Goal: Navigation & Orientation: Find specific page/section

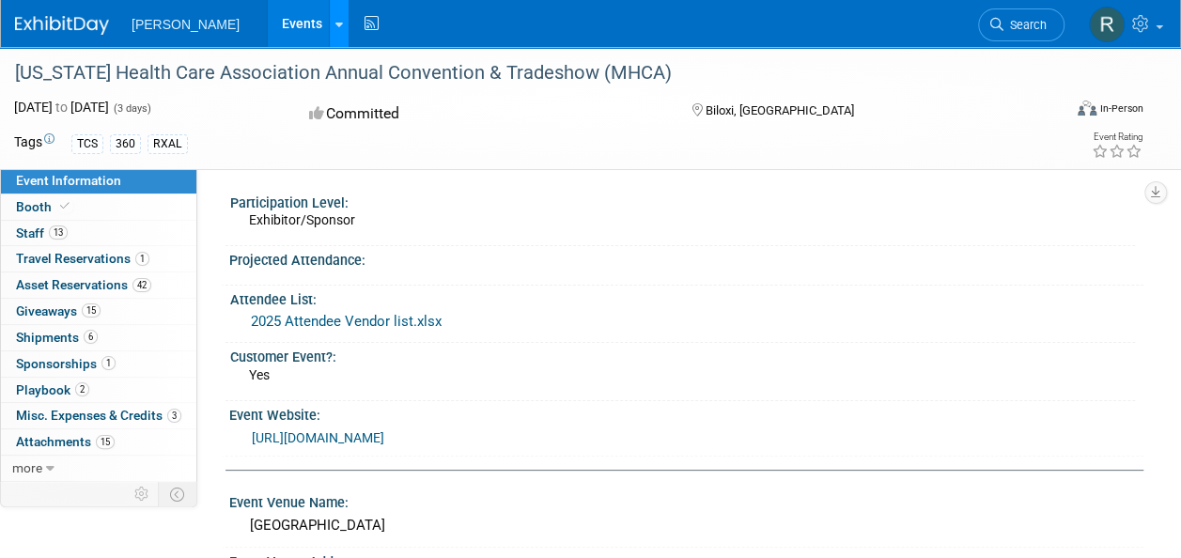
click at [335, 25] on icon at bounding box center [339, 25] width 8 height 12
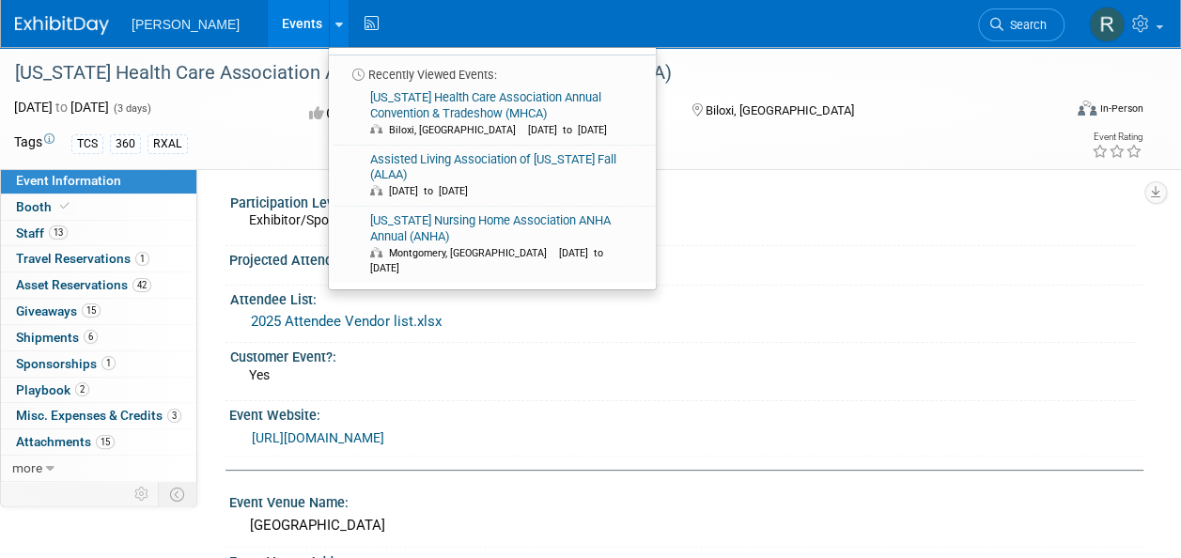
click at [268, 21] on link "Events" at bounding box center [302, 23] width 69 height 47
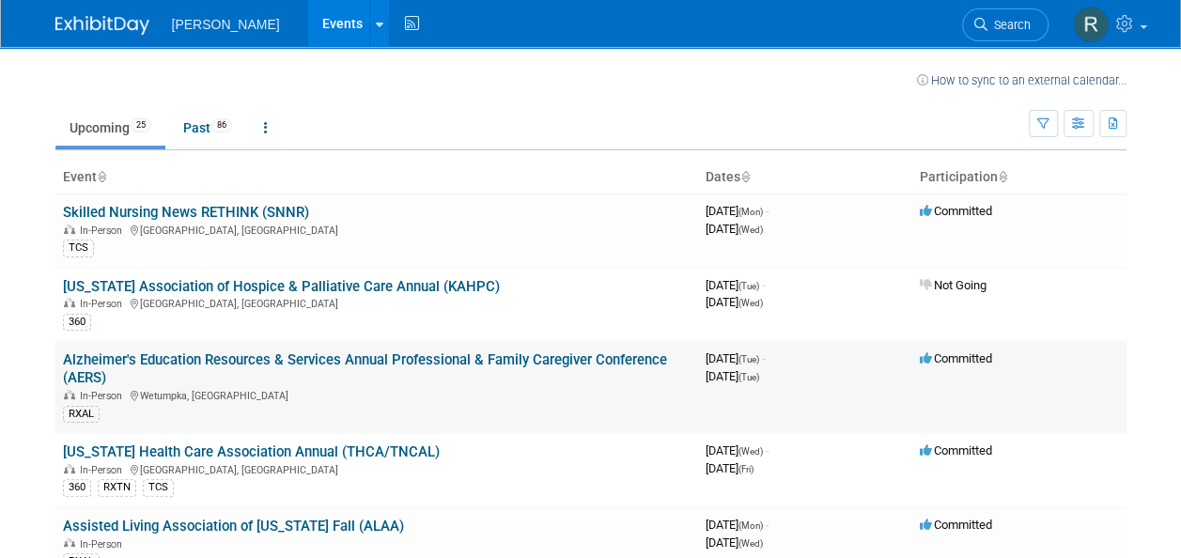
click at [429, 357] on link "Alzheimer's Education Resources & Services Annual Professional & Family Caregiv…" at bounding box center [365, 368] width 604 height 35
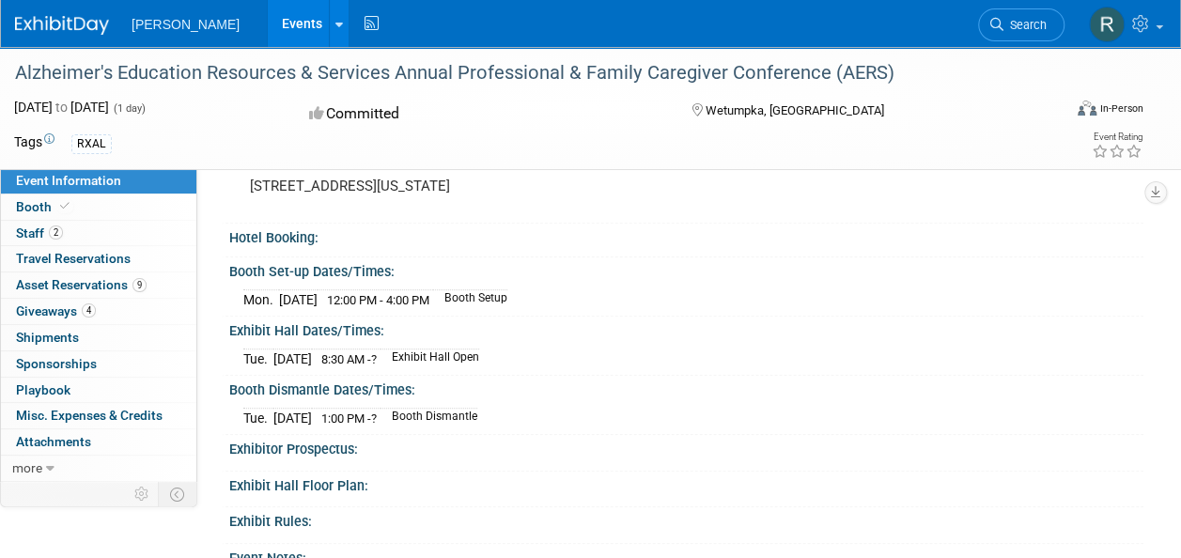
scroll to position [376, 0]
click at [55, 306] on span "Giveaways 4" at bounding box center [56, 311] width 80 height 15
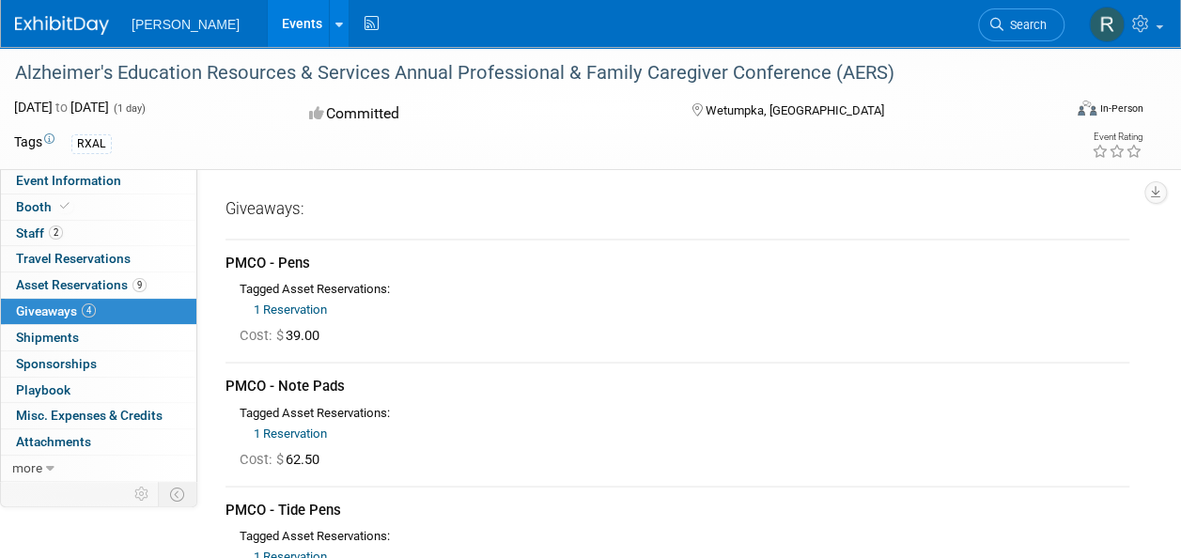
click at [303, 304] on link "1 Reservation" at bounding box center [290, 310] width 73 height 14
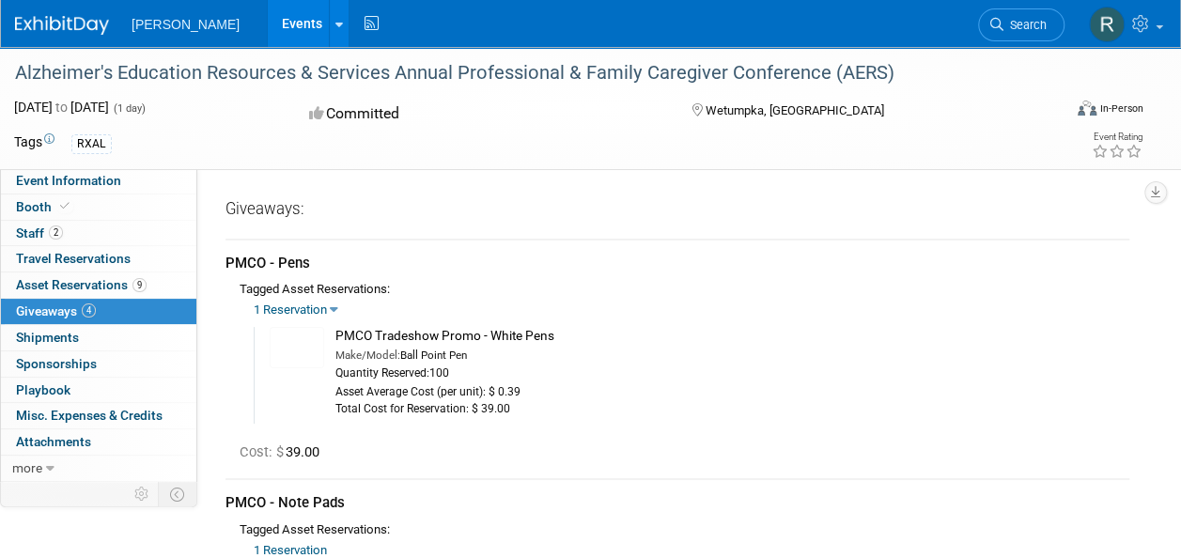
click at [303, 304] on link "1 Reservation" at bounding box center [290, 310] width 73 height 14
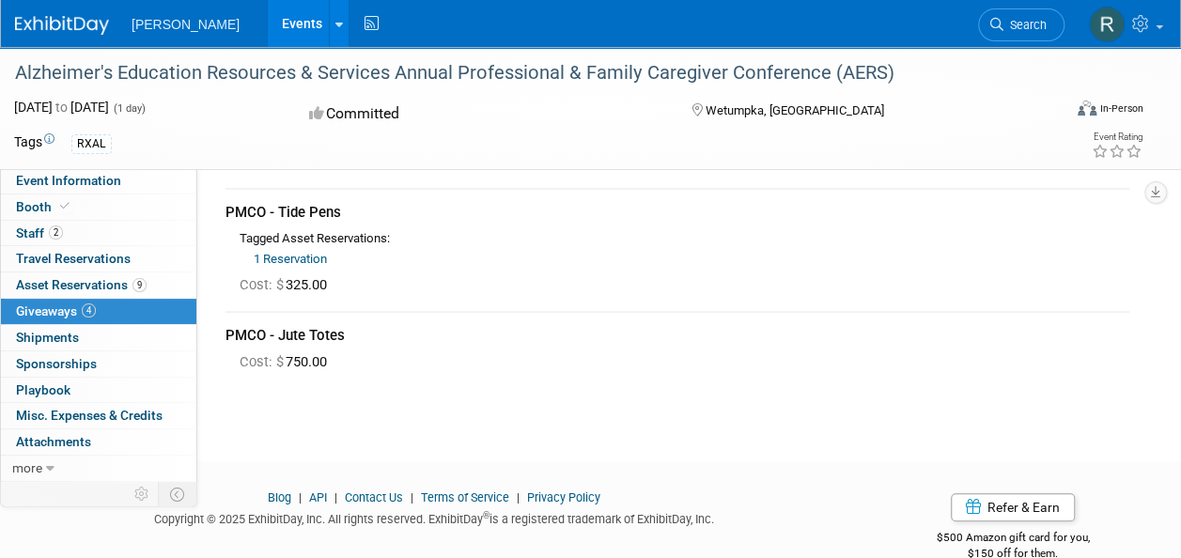
scroll to position [301, 0]
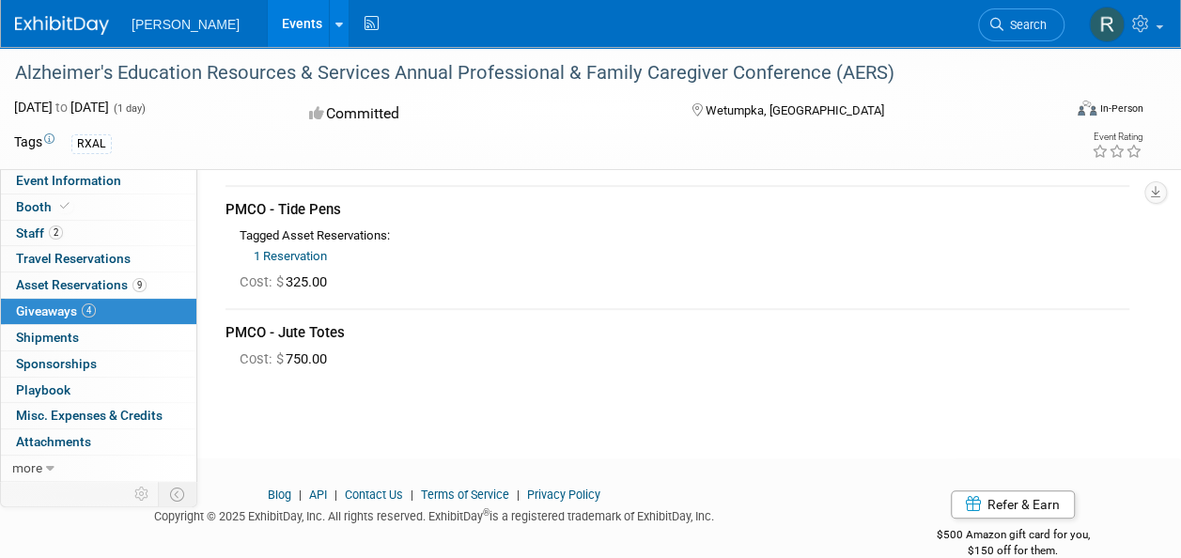
click at [302, 254] on link "1 Reservation" at bounding box center [290, 256] width 73 height 14
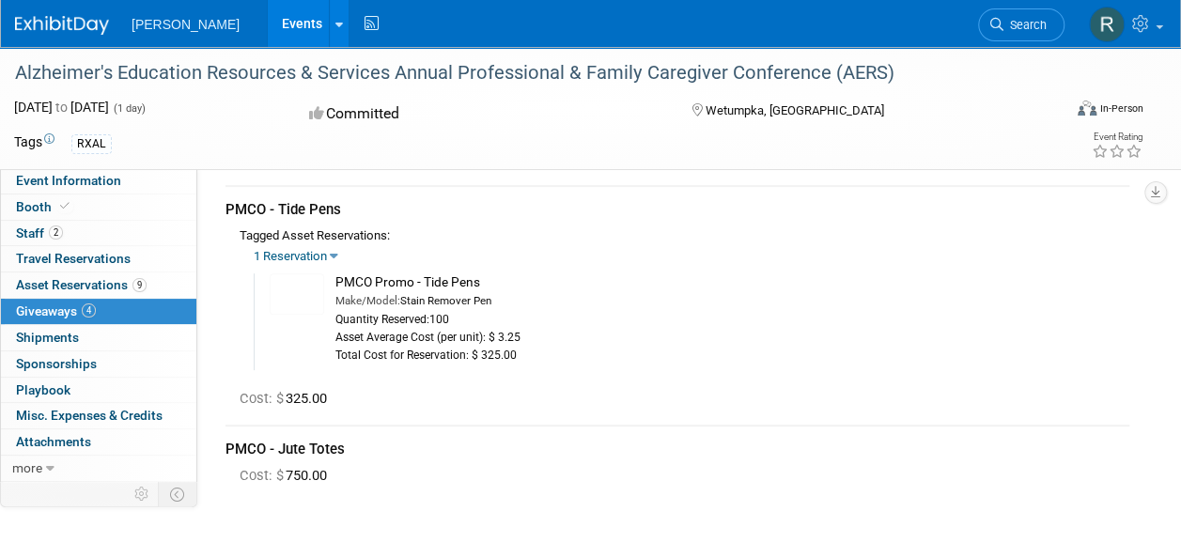
click at [302, 254] on link "1 Reservation" at bounding box center [290, 256] width 73 height 14
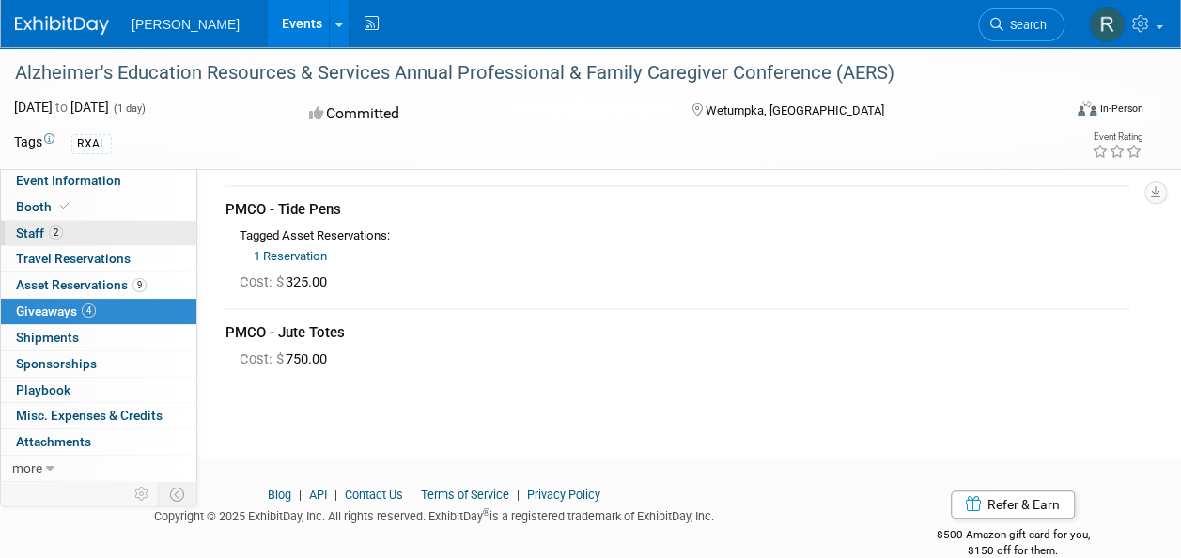
click at [30, 233] on span "Staff 2" at bounding box center [39, 233] width 47 height 15
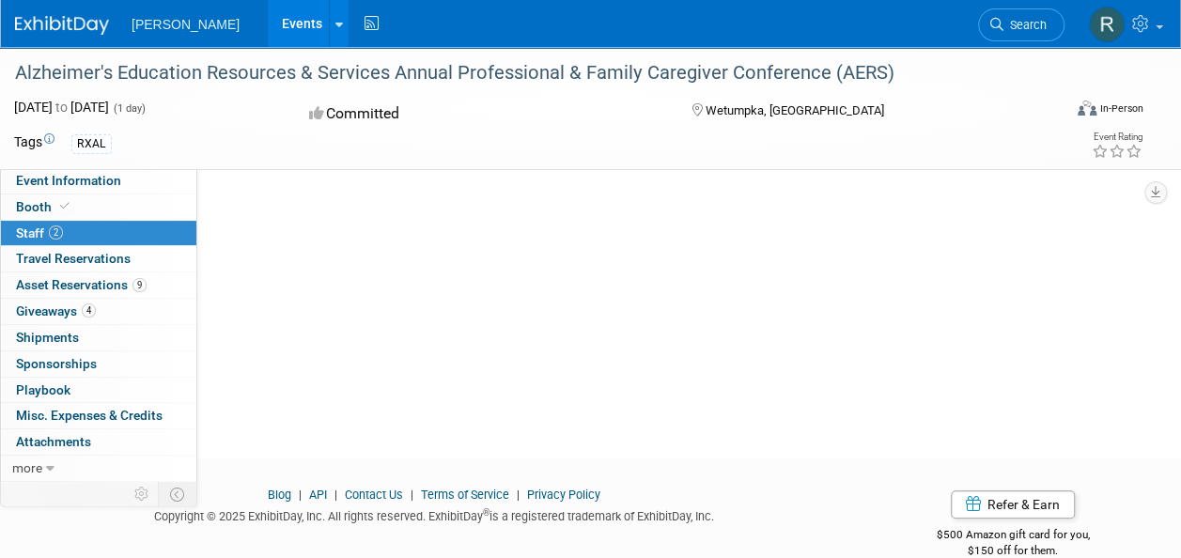
scroll to position [0, 0]
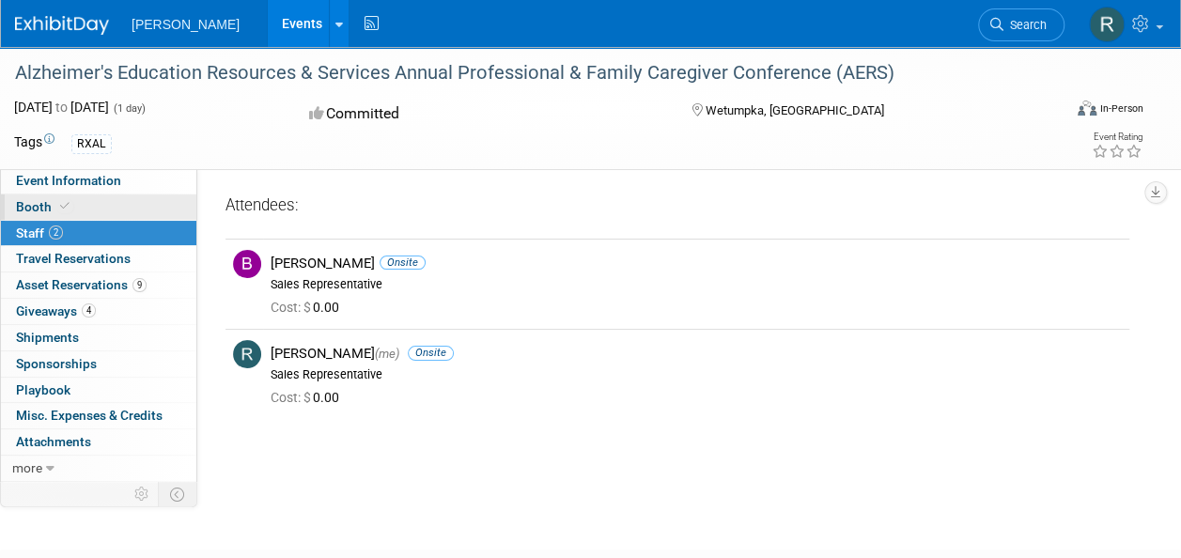
click at [30, 213] on span "Booth" at bounding box center [44, 206] width 57 height 15
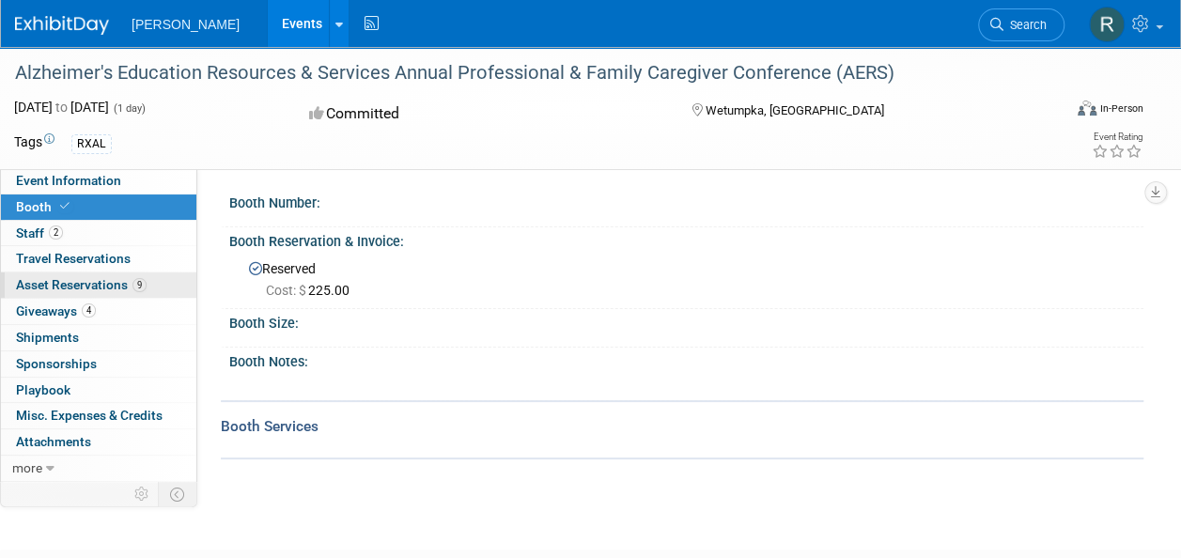
click at [77, 287] on span "Asset Reservations 9" at bounding box center [81, 284] width 131 height 15
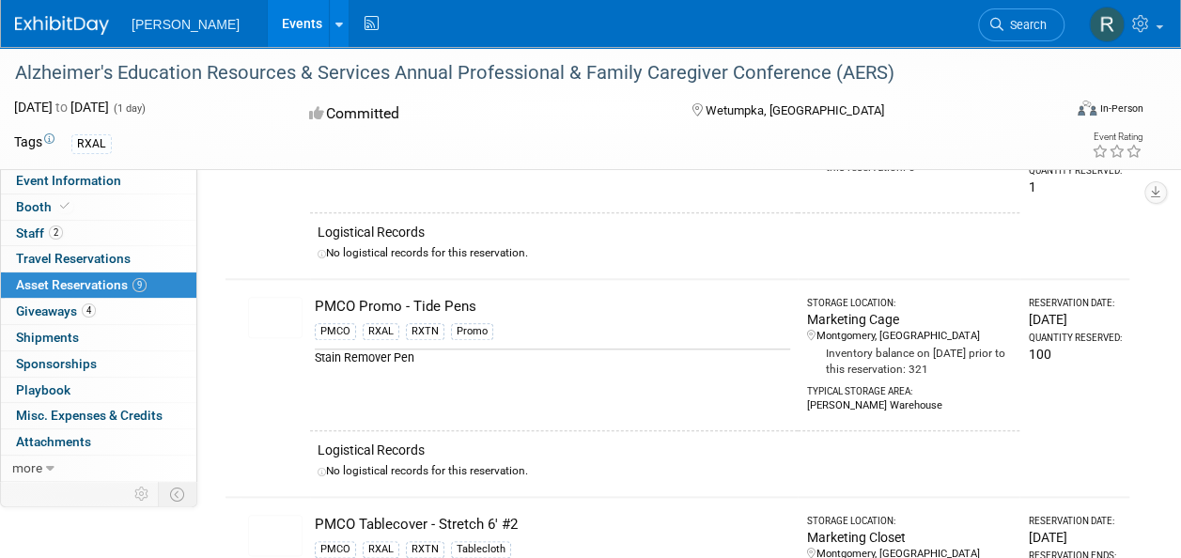
scroll to position [311, 0]
